Goal: Task Accomplishment & Management: Manage account settings

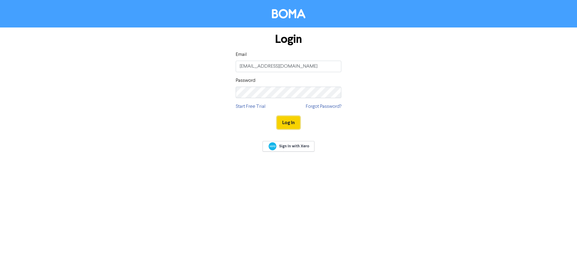
click at [291, 120] on button "Log In" at bounding box center [288, 122] width 23 height 13
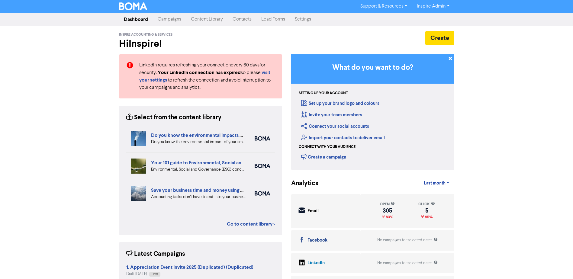
click at [450, 8] on link "Inspire Admin" at bounding box center [433, 7] width 42 height 10
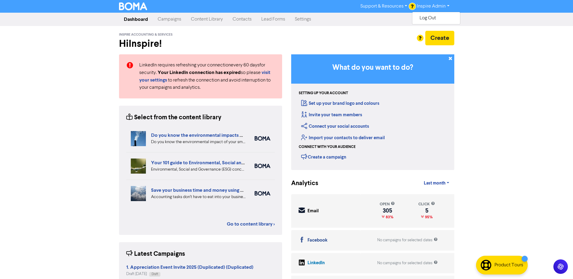
click at [310, 20] on link "Settings" at bounding box center [303, 19] width 26 height 12
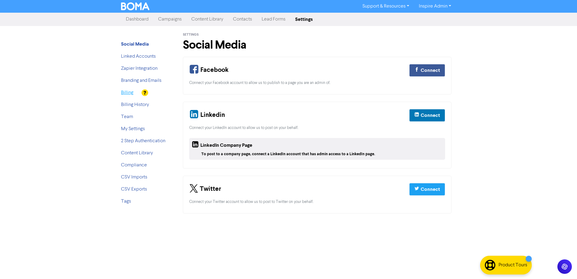
click at [130, 94] on link "Billing" at bounding box center [127, 92] width 12 height 5
